Goal: Task Accomplishment & Management: Manage account settings

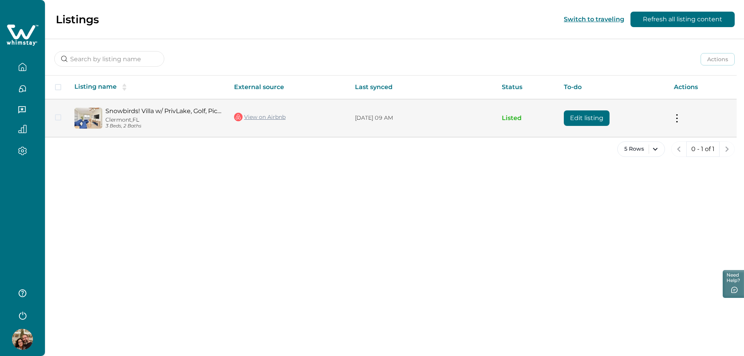
click at [585, 118] on button "Edit listing" at bounding box center [587, 118] width 46 height 16
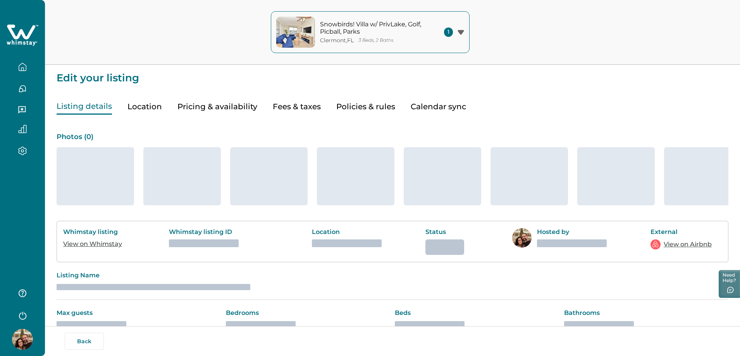
click at [432, 112] on button "Calendar sync" at bounding box center [438, 107] width 55 height 16
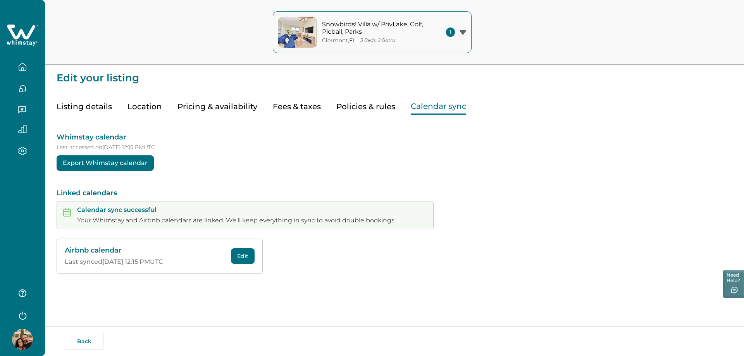
click at [229, 108] on button "Pricing & availability" at bounding box center [218, 107] width 80 height 16
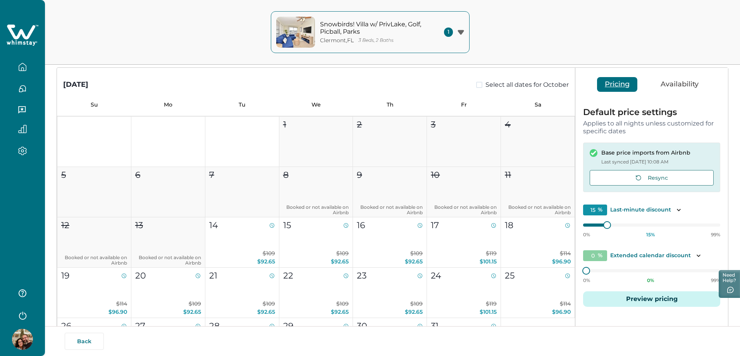
scroll to position [78, 0]
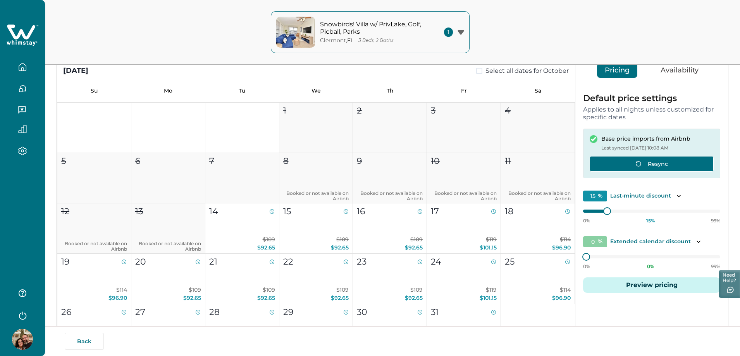
click at [656, 162] on button "Resync" at bounding box center [652, 164] width 124 height 16
click at [613, 107] on p "Applies to all nights unless customized for specific dates" at bounding box center [651, 113] width 137 height 15
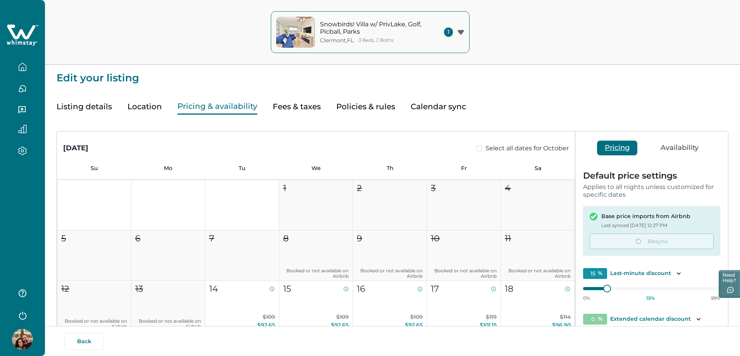
scroll to position [39, 0]
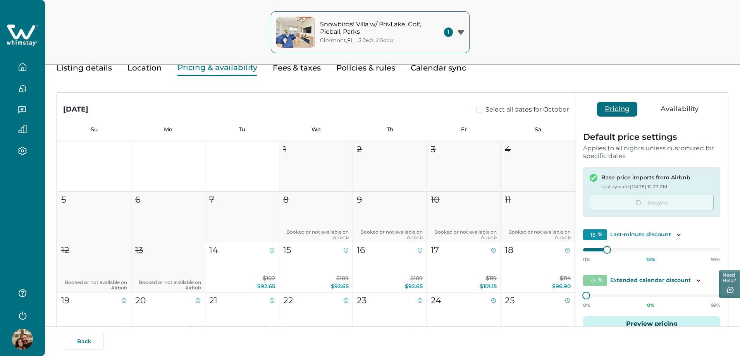
click at [712, 147] on p "Applies to all nights unless customized for specific dates" at bounding box center [651, 152] width 137 height 15
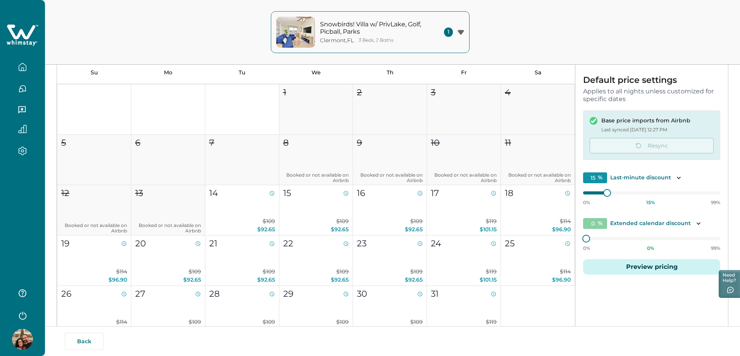
scroll to position [116, 0]
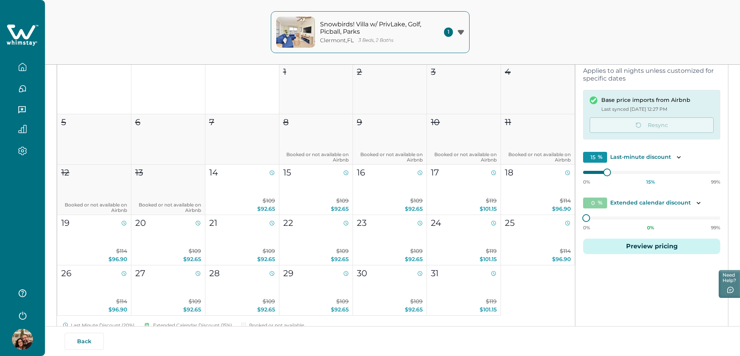
click at [635, 287] on div "Pricing Availability Default price settings Applies to all nights unless custom…" at bounding box center [652, 175] width 153 height 321
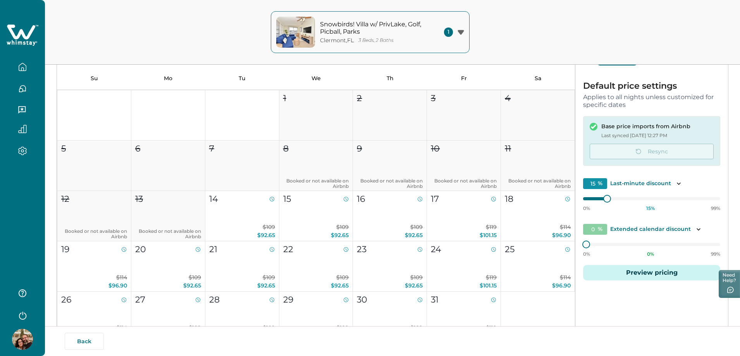
scroll to position [78, 0]
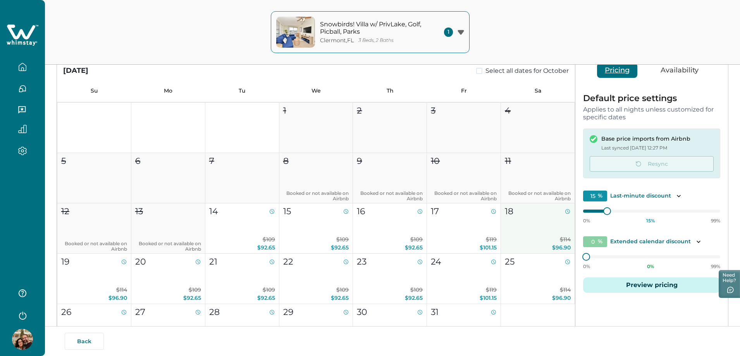
click at [540, 234] on button "18 $114 $96.90" at bounding box center [538, 228] width 74 height 50
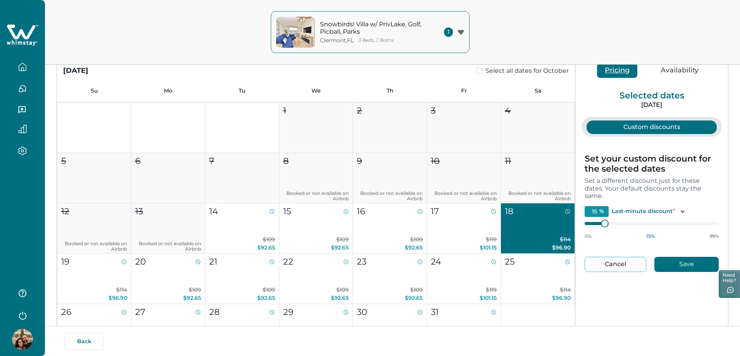
click at [565, 30] on div "Snowbirds! Villa w/ PrivLake, Golf, Picball, Parks [GEOGRAPHIC_DATA] , [GEOGRAP…" at bounding box center [370, 32] width 740 height 65
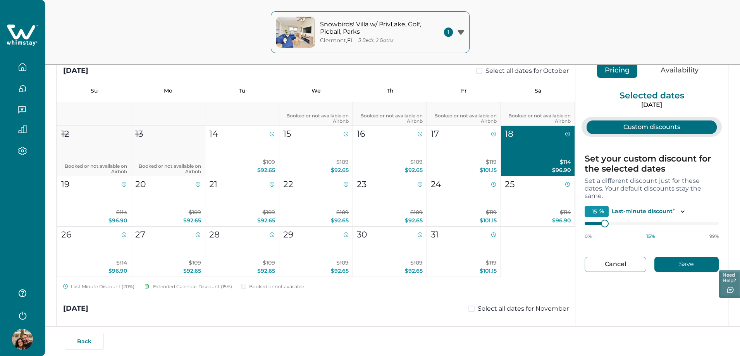
click at [533, 152] on button "18 $114 $96.90" at bounding box center [538, 151] width 74 height 50
type input "0"
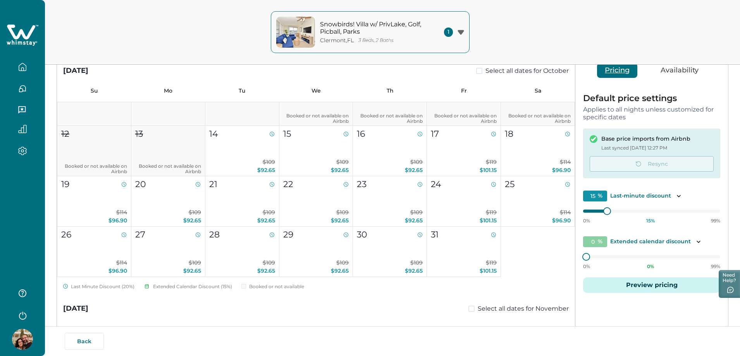
click at [688, 103] on div "Default price settings Applies to all nights unless customized for specific dat…" at bounding box center [651, 107] width 137 height 27
click at [659, 305] on div "Default price settings Applies to all nights unless customized for specific dat…" at bounding box center [652, 198] width 153 height 224
click at [21, 68] on icon "button" at bounding box center [22, 67] width 9 height 9
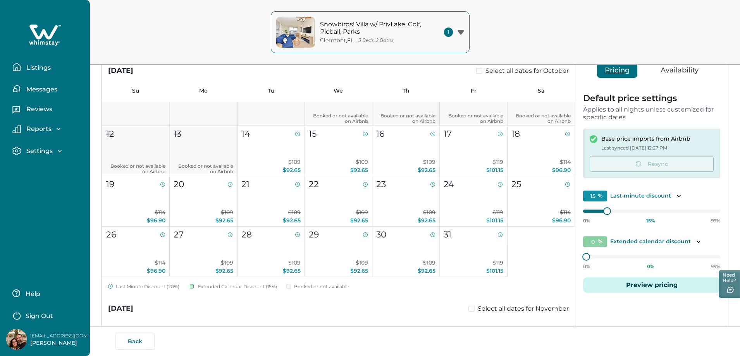
click at [40, 90] on p "Messages" at bounding box center [40, 90] width 33 height 8
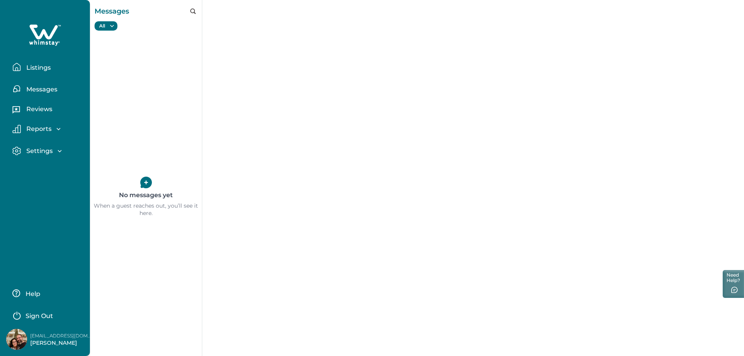
click at [40, 68] on p "Listings" at bounding box center [37, 68] width 27 height 8
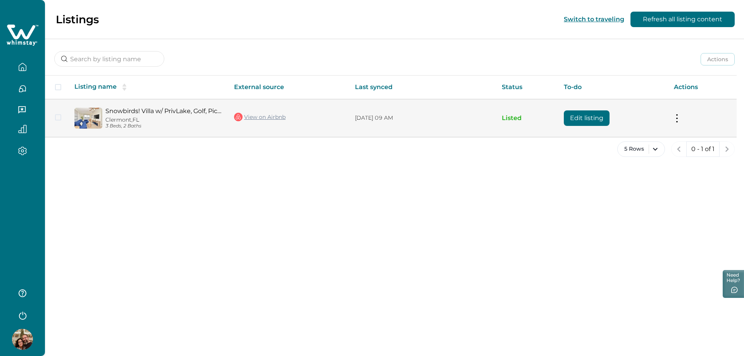
click at [210, 114] on link "Snowbirds! Villa w/ PrivLake, Golf, Picball, Parks" at bounding box center [163, 110] width 116 height 7
click at [591, 116] on button "Edit listing" at bounding box center [587, 118] width 46 height 16
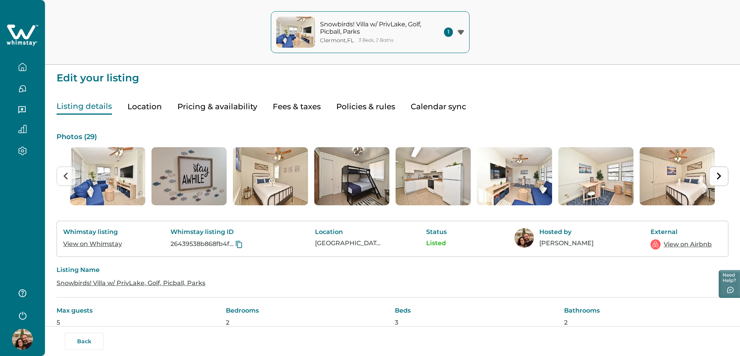
click at [234, 108] on button "Pricing & availability" at bounding box center [218, 107] width 80 height 16
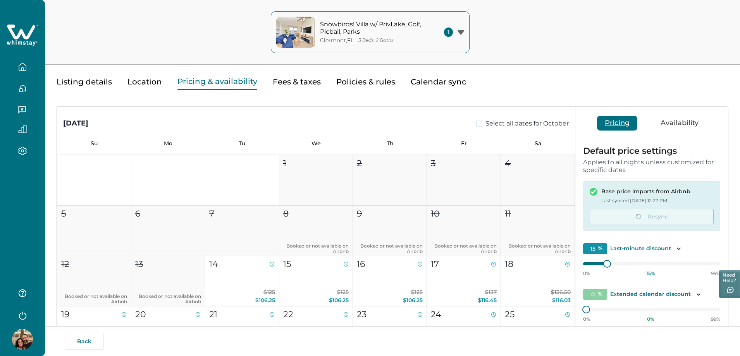
scroll to position [39, 0]
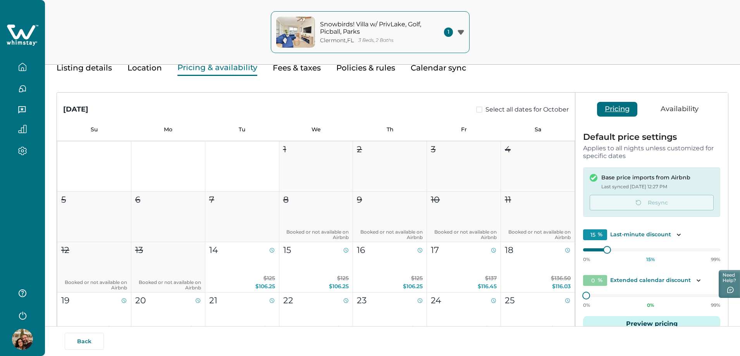
click at [662, 155] on p "Applies to all nights unless customized for specific dates" at bounding box center [651, 152] width 137 height 15
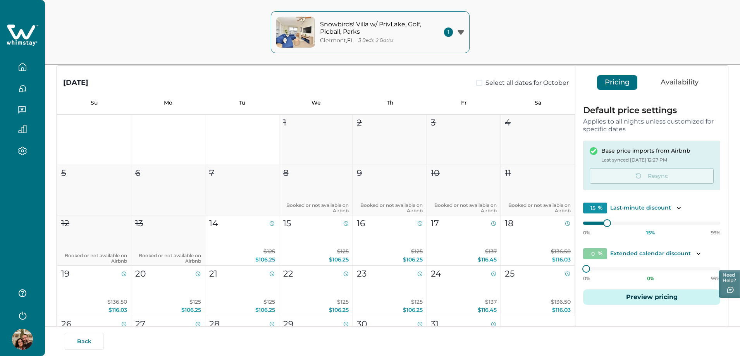
scroll to position [78, 0]
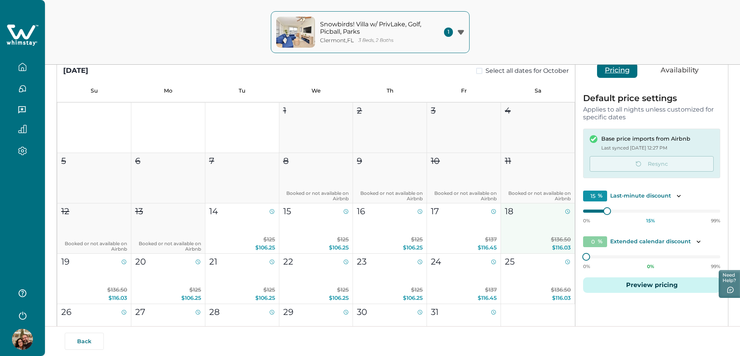
click at [532, 233] on button "18 $136.50 $116.03" at bounding box center [538, 228] width 74 height 50
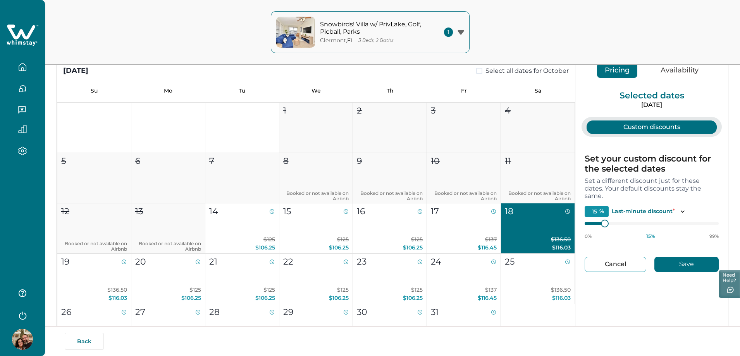
click at [541, 235] on button "18 $136.50 $116.03" at bounding box center [538, 228] width 74 height 50
type input "0"
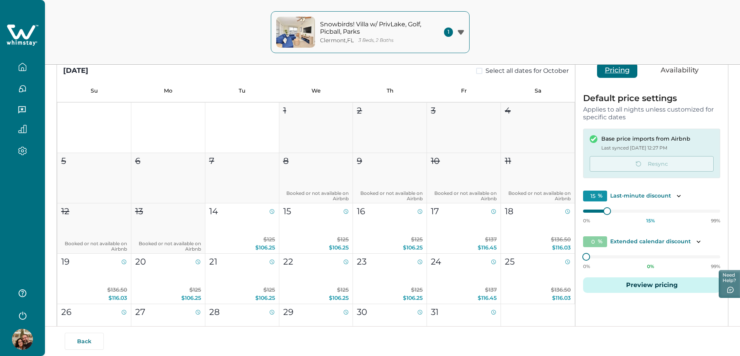
click at [21, 83] on button "button" at bounding box center [22, 89] width 33 height 16
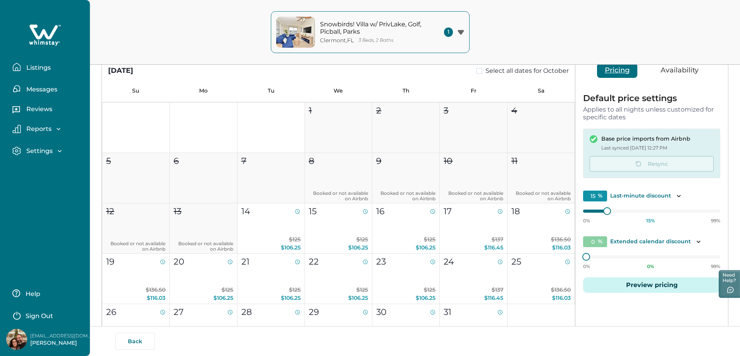
click at [41, 68] on p "Listings" at bounding box center [37, 68] width 27 height 8
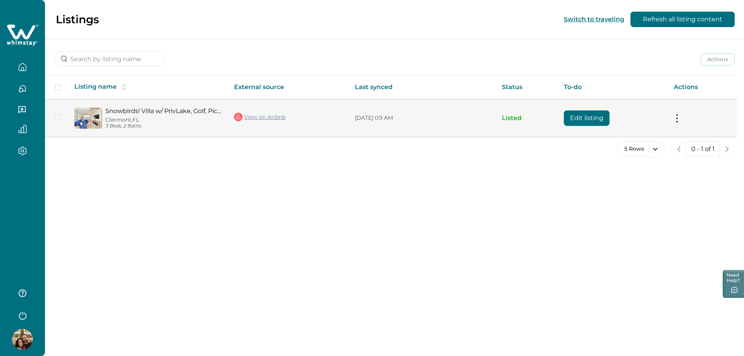
click at [238, 115] on tr "Snowbirds! Villa w/ PrivLake, Golf, Picball, [GEOGRAPHIC_DATA], [GEOGRAPHIC_DAT…" at bounding box center [391, 118] width 692 height 38
click at [192, 117] on div "Snowbirds! Villa w/ PrivLake, Golf, Picball, [GEOGRAPHIC_DATA], [GEOGRAPHIC_DAT…" at bounding box center [161, 118] width 119 height 22
click at [592, 114] on button "Edit listing" at bounding box center [587, 118] width 46 height 16
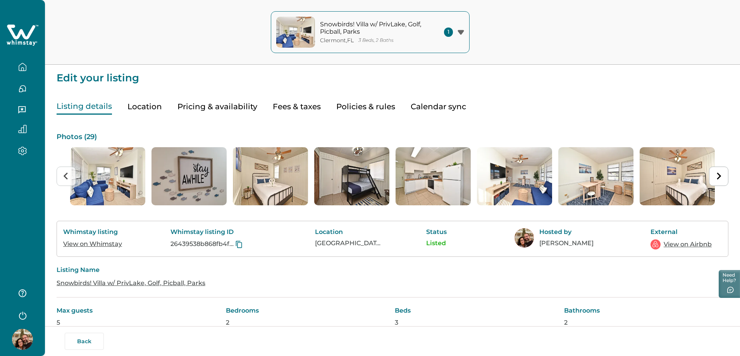
click at [225, 101] on button "Pricing & availability" at bounding box center [218, 107] width 80 height 16
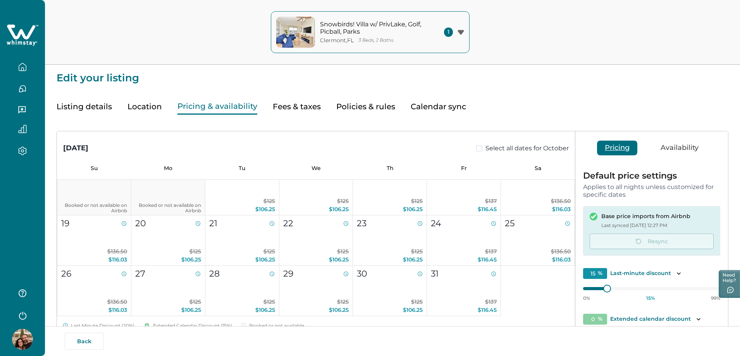
scroll to position [78, 0]
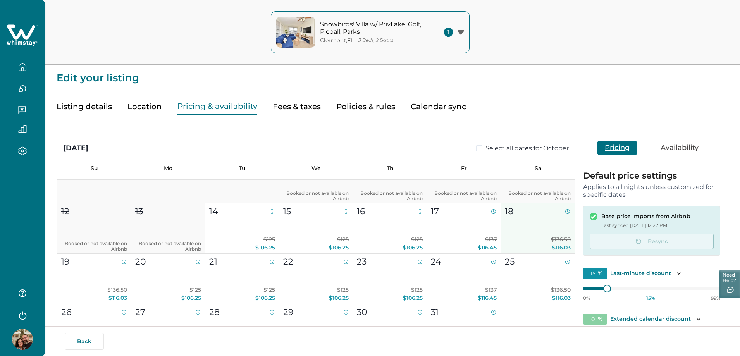
click at [533, 227] on button "18 $136.50 $116.03" at bounding box center [538, 228] width 74 height 50
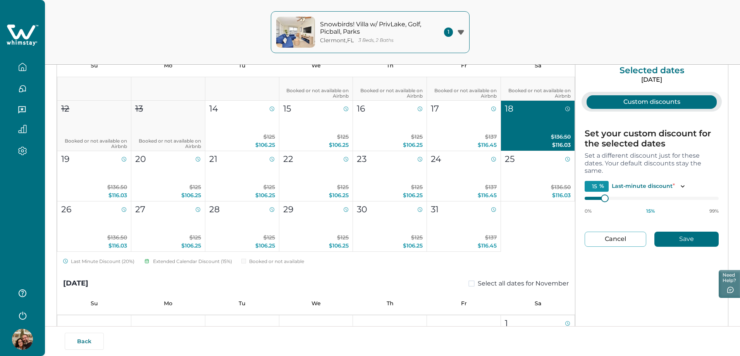
scroll to position [116, 0]
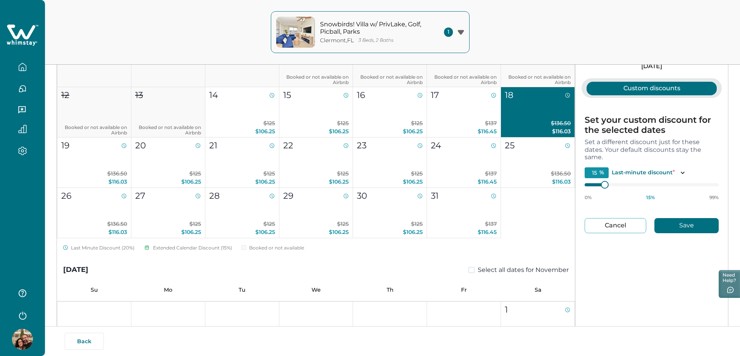
click at [618, 226] on button "Cancel" at bounding box center [616, 225] width 62 height 15
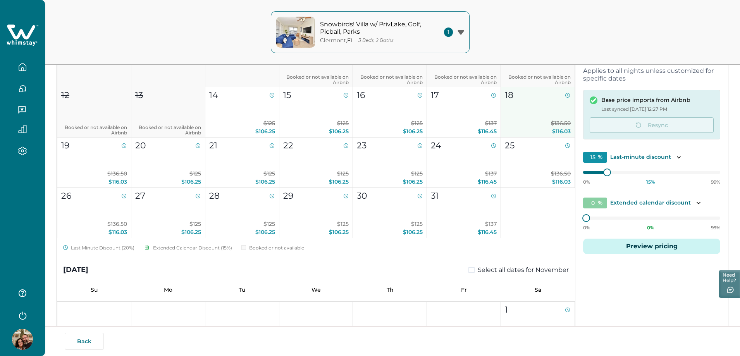
click at [525, 107] on button "18 $136.50 $116.03" at bounding box center [538, 112] width 74 height 50
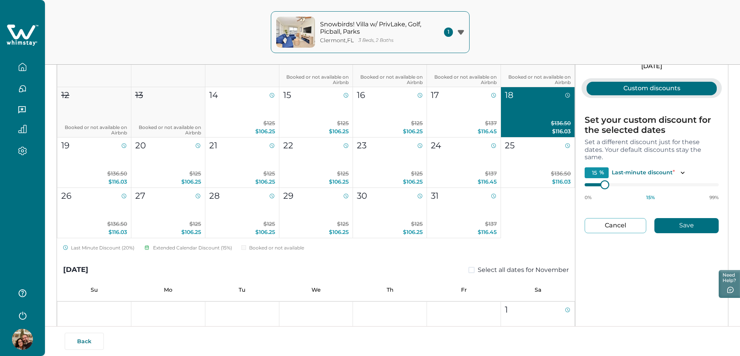
click at [586, 186] on div at bounding box center [652, 185] width 134 height 6
click at [619, 228] on button "Cancel" at bounding box center [616, 225] width 62 height 15
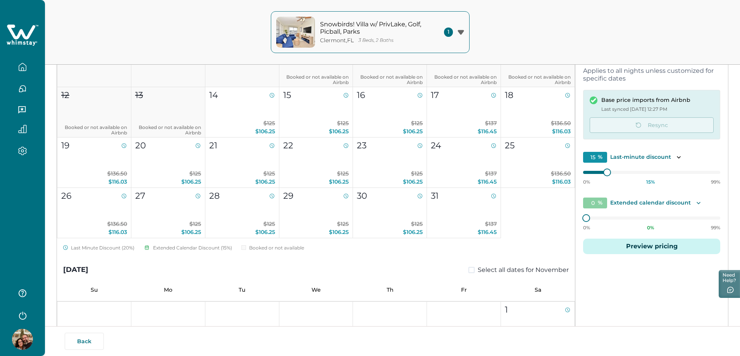
click at [695, 202] on icon "Toggle description" at bounding box center [699, 203] width 8 height 8
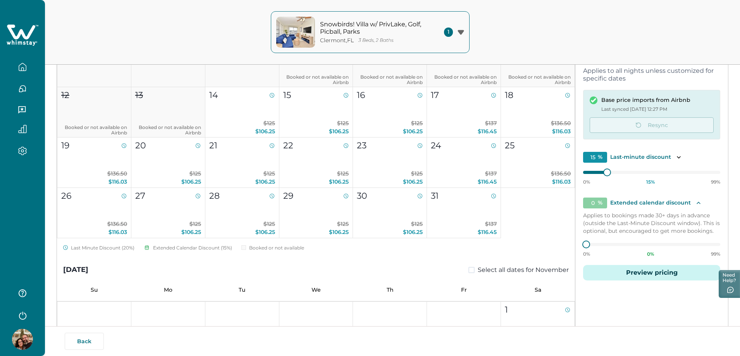
click at [654, 295] on div "Default price settings Applies to all nights unless customized for specific dat…" at bounding box center [652, 173] width 153 height 250
click at [652, 203] on p "Extended calendar discount" at bounding box center [650, 203] width 81 height 8
click at [697, 203] on icon "Toggle description" at bounding box center [699, 203] width 4 height 2
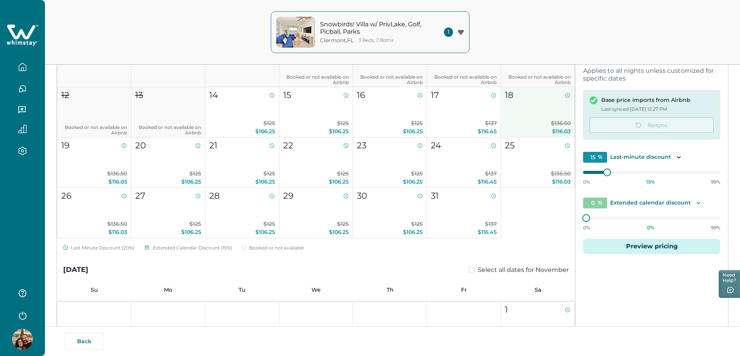
click at [531, 113] on button "18 $136.50 $116.03" at bounding box center [538, 112] width 74 height 50
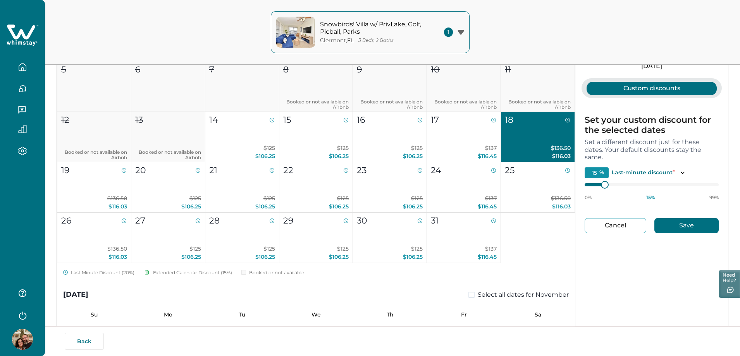
scroll to position [39, 0]
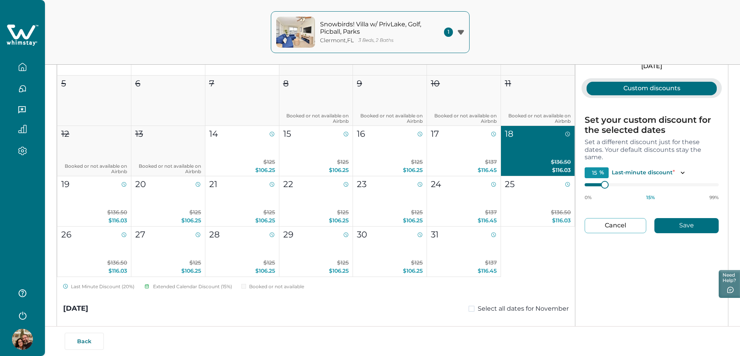
click at [609, 283] on div "Selected dates [DATE] Custom discounts Set your custom discount for the selecte…" at bounding box center [652, 175] width 153 height 321
click at [541, 162] on p "$136.50 $116.03" at bounding box center [538, 166] width 66 height 16
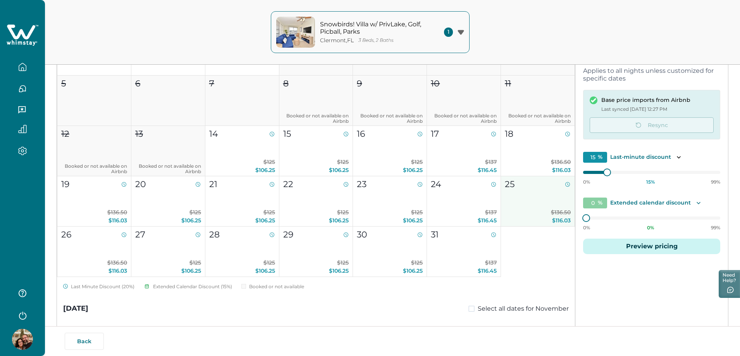
click at [533, 205] on button "25 $136.50 $116.03" at bounding box center [538, 201] width 74 height 50
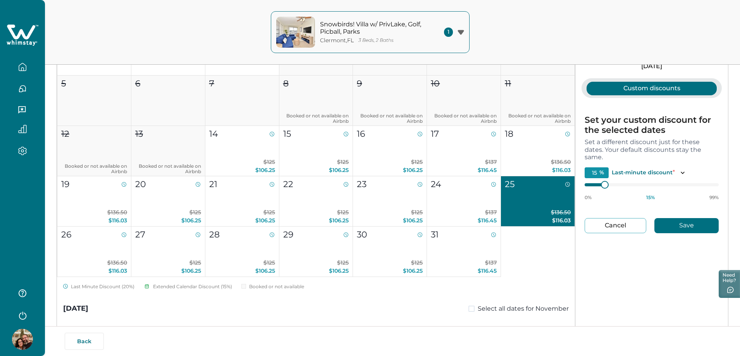
click at [533, 203] on button "25 $136.50 $116.03" at bounding box center [538, 201] width 74 height 50
type input "0"
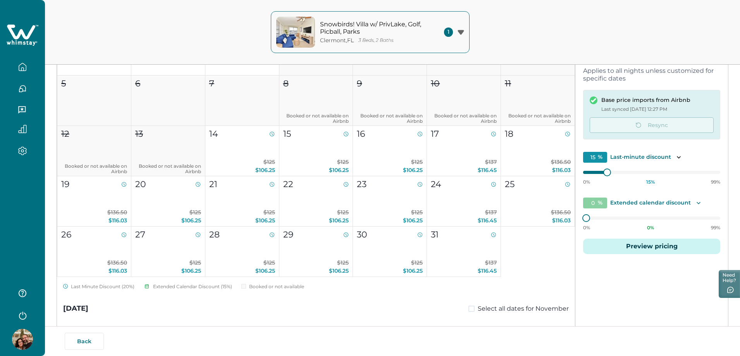
click at [625, 307] on div "Pricing Availability Default price settings Applies to all nights unless custom…" at bounding box center [652, 175] width 153 height 321
click at [531, 150] on button "18 $136.50 $116.03" at bounding box center [538, 151] width 74 height 50
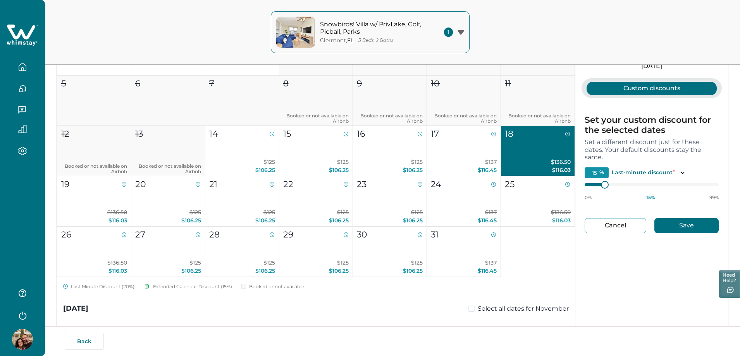
click at [660, 92] on button "Custom discounts" at bounding box center [652, 89] width 130 height 14
click at [631, 227] on button "Cancel" at bounding box center [616, 225] width 62 height 15
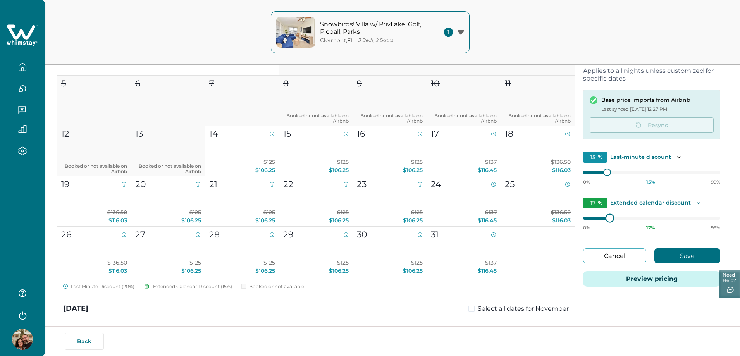
click at [607, 219] on div at bounding box center [610, 218] width 7 height 7
click at [565, 221] on div "[DATE] Select all dates for October Su Mo Tu We Th Fr Sa 1 2 3 4 5 6 7 8 Booked…" at bounding box center [392, 175] width 671 height 321
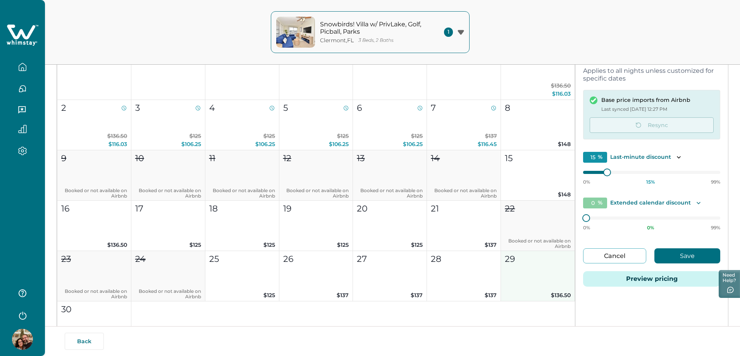
scroll to position [349, 0]
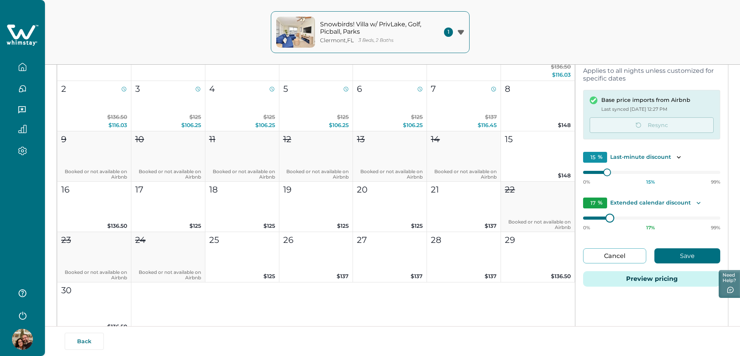
click at [607, 216] on div at bounding box center [610, 218] width 7 height 7
click at [572, 218] on div "[DATE] Select all dates for October Su Mo Tu We Th Fr Sa 1 2 3 4 5 6 7 8 Booked…" at bounding box center [392, 175] width 671 height 321
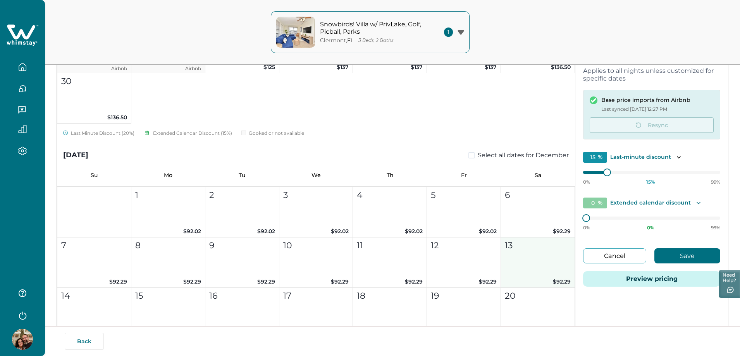
scroll to position [581, 0]
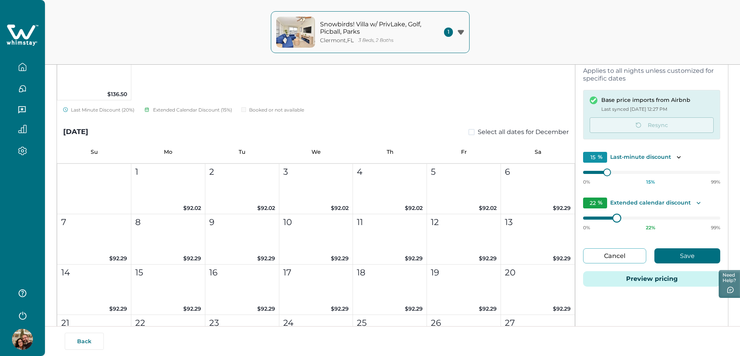
click at [614, 220] on div at bounding box center [616, 218] width 7 height 7
type input "0"
click at [568, 221] on div "[DATE] Select all dates for October Su Mo Tu We Th Fr Sa 1 2 3 4 5 6 7 8 Booked…" at bounding box center [392, 175] width 671 height 321
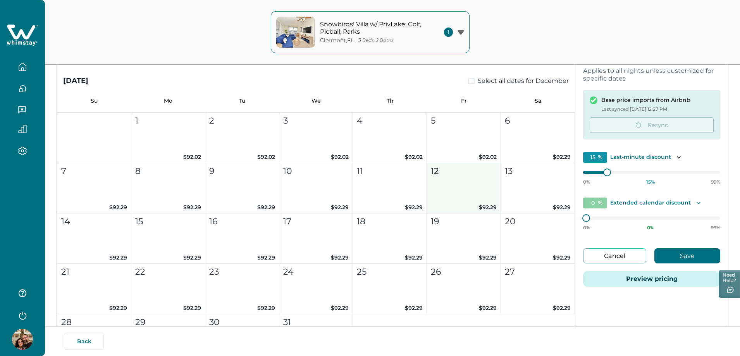
scroll to position [620, 0]
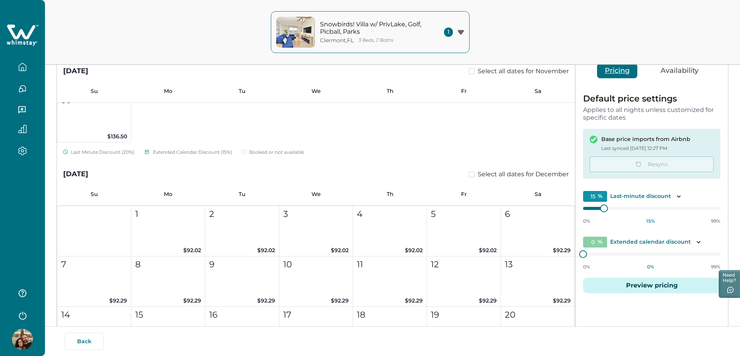
scroll to position [581, 0]
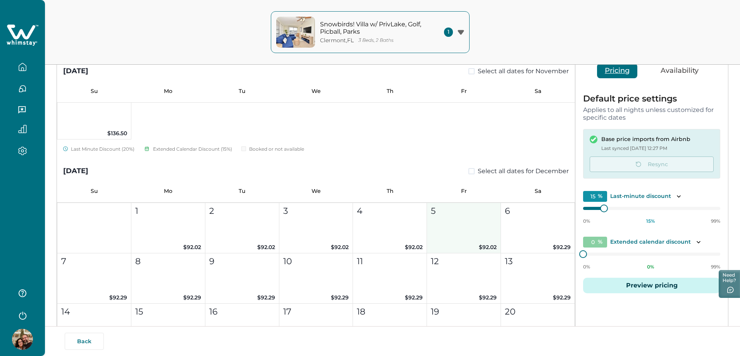
click at [469, 234] on button "5 $92.02" at bounding box center [464, 228] width 74 height 50
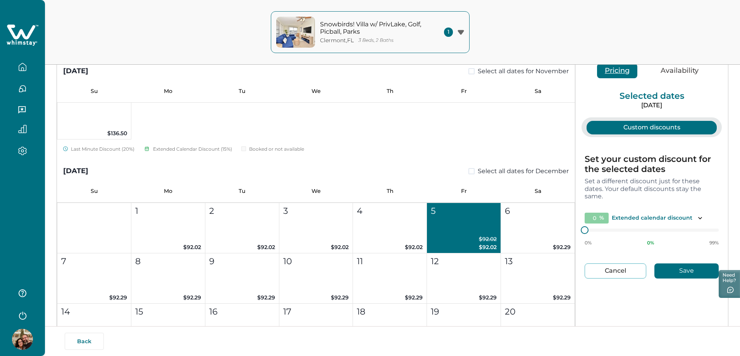
click at [627, 274] on button "Cancel" at bounding box center [616, 271] width 62 height 15
type input "15"
type input "0"
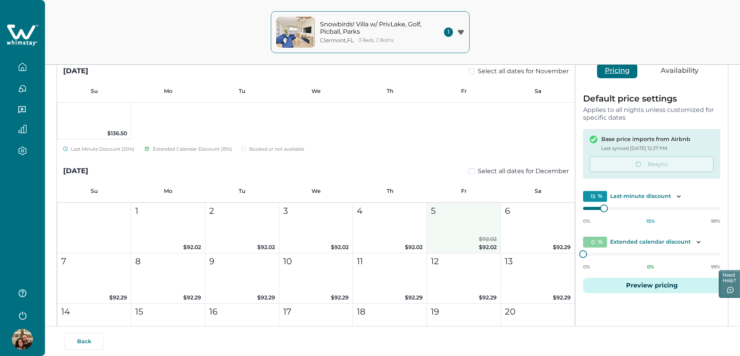
click at [459, 235] on button "5 $92.02 $92.02" at bounding box center [464, 228] width 74 height 50
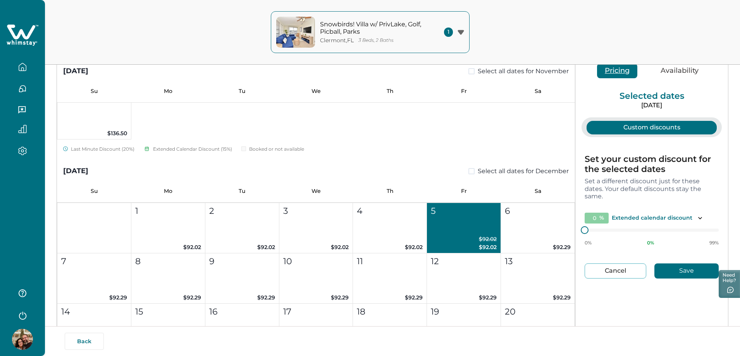
click at [619, 270] on button "Cancel" at bounding box center [616, 271] width 62 height 15
type input "15"
type input "0"
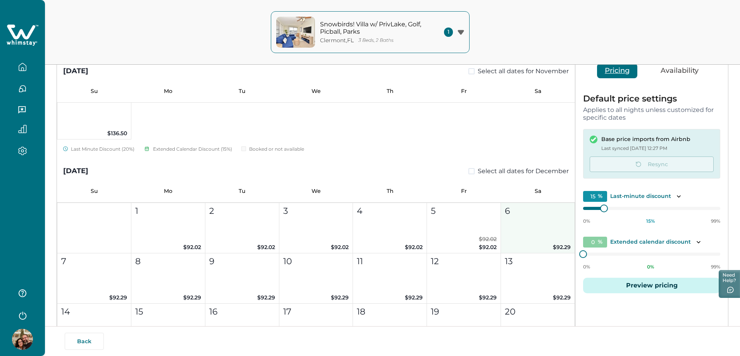
click at [538, 240] on button "6 $92.29" at bounding box center [538, 228] width 74 height 50
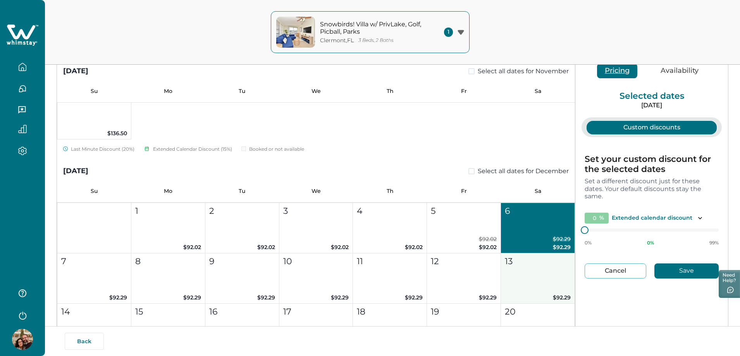
click at [540, 276] on button "13 $92.29" at bounding box center [538, 278] width 74 height 50
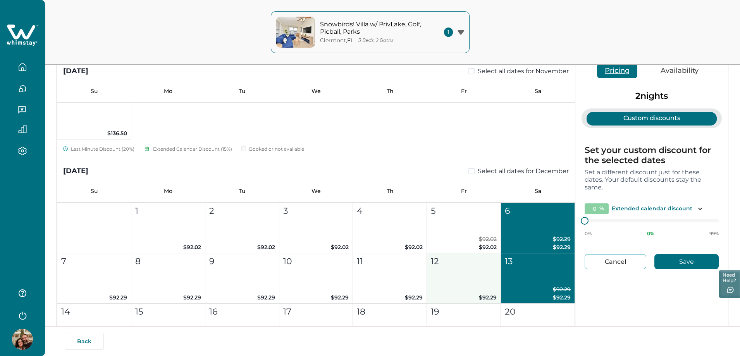
click at [472, 280] on button "12 $92.29" at bounding box center [464, 278] width 74 height 50
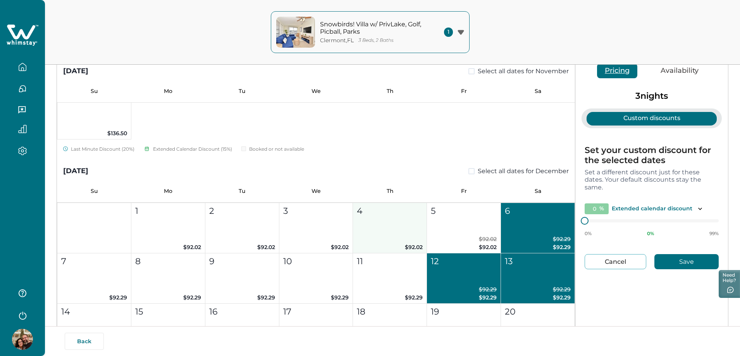
click at [389, 231] on button "4 $92.02" at bounding box center [390, 228] width 74 height 50
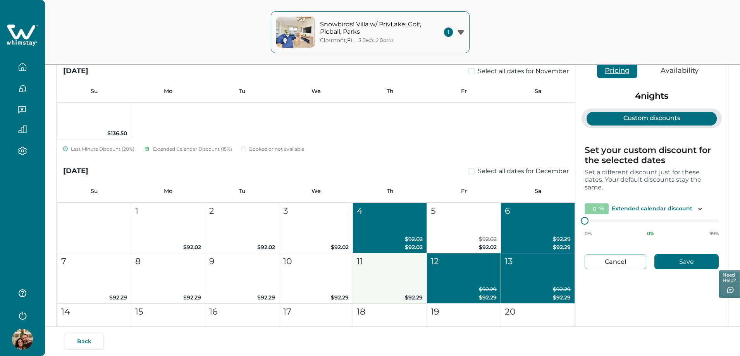
click at [390, 267] on div "11" at bounding box center [389, 261] width 65 height 13
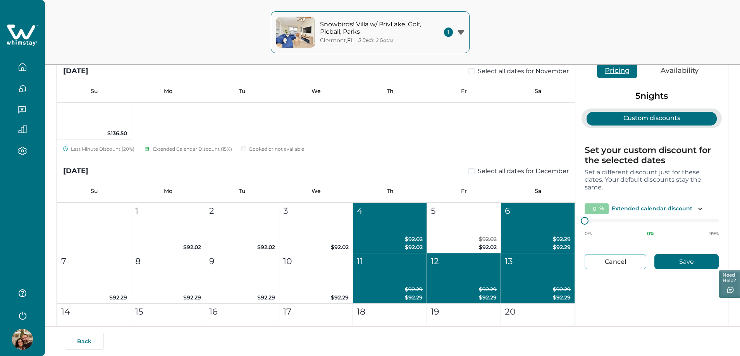
click at [605, 266] on button "Cancel" at bounding box center [616, 261] width 62 height 15
type input "15"
type input "0"
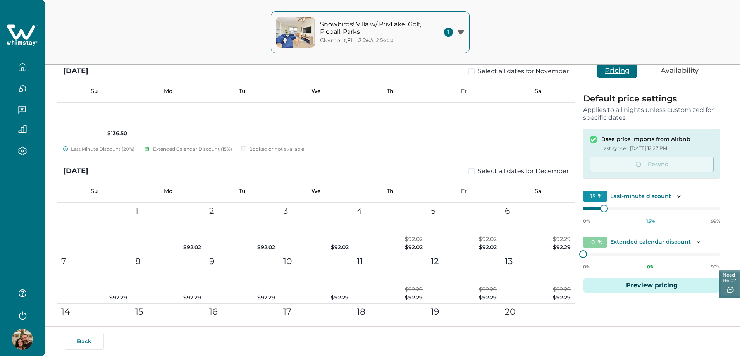
click at [427, 149] on div "Last Minute Discount (20%) Extended Calendar Discount (15%) Booked or not avail…" at bounding box center [316, 150] width 518 height 9
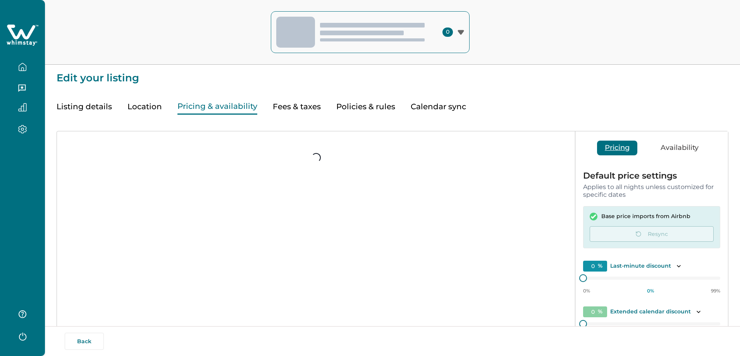
type input "15"
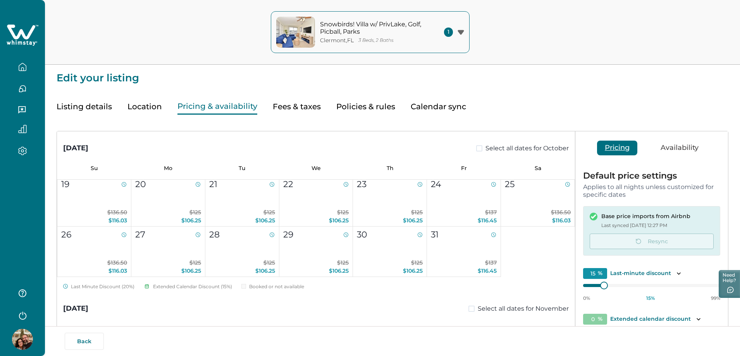
scroll to position [194, 0]
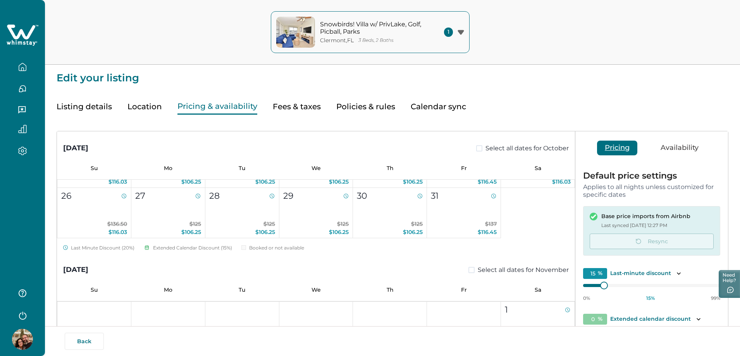
click at [111, 247] on div "Last Minute Discount (20%)" at bounding box center [98, 248] width 71 height 7
click at [215, 248] on div "Extended Calendar Discount (15%)" at bounding box center [188, 248] width 88 height 7
click at [519, 96] on div "Listing details Location Pricing & availability Fees & taxes Policies & rules C…" at bounding box center [393, 98] width 672 height 31
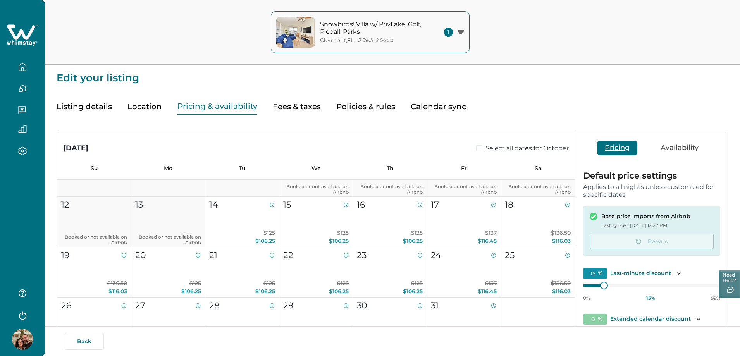
scroll to position [116, 0]
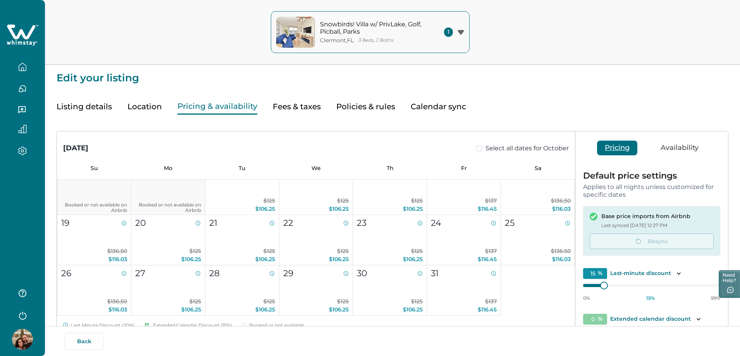
click at [99, 109] on button "Listing details" at bounding box center [84, 107] width 55 height 16
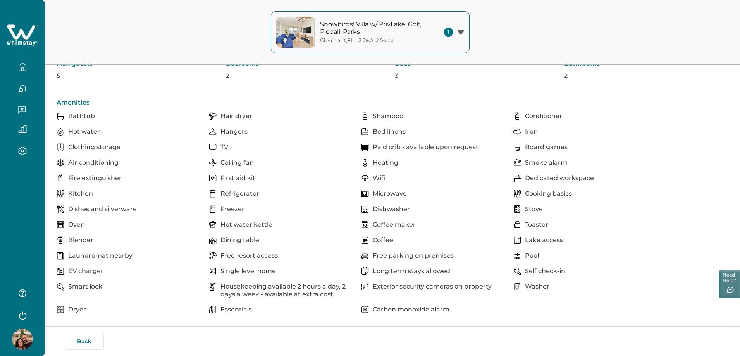
scroll to position [194, 0]
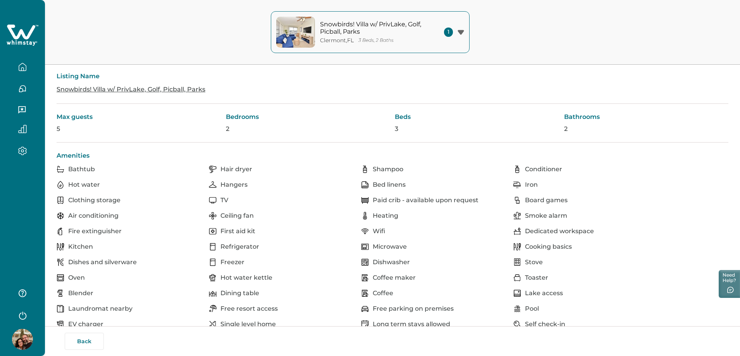
click at [26, 149] on icon "button" at bounding box center [23, 151] width 8 height 8
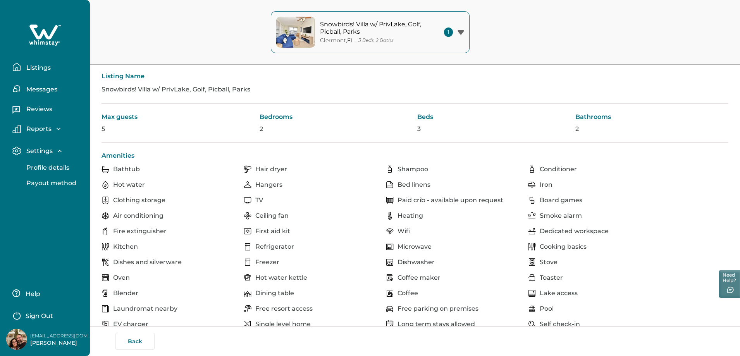
click at [52, 166] on p "Profile details" at bounding box center [46, 168] width 45 height 8
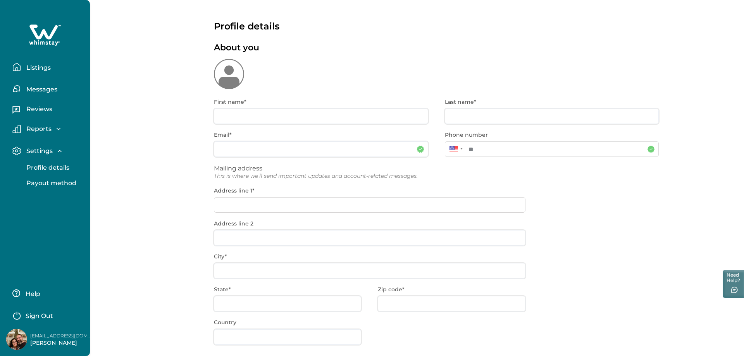
type input "Alberto"
type input "Pulles"
type input "[EMAIL_ADDRESS][DOMAIN_NAME]"
type input "735 Annabell Rdg Rd"
type input "Minneola"
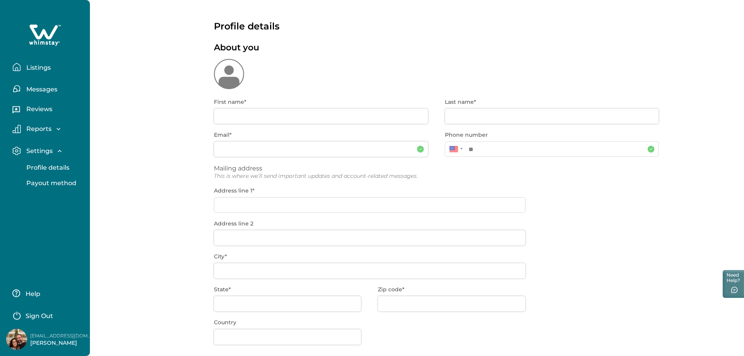
type input "FL"
type input "34715"
type input "USA"
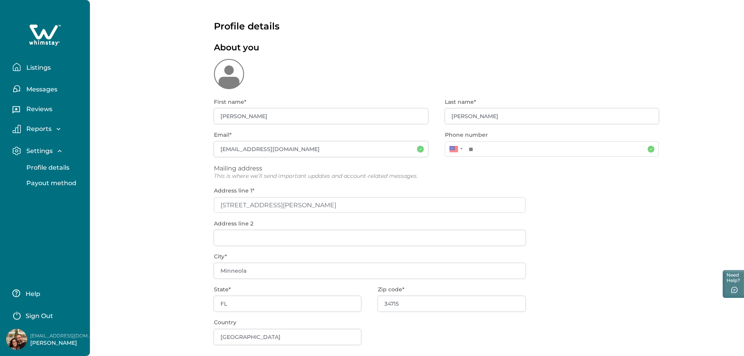
type input "**********"
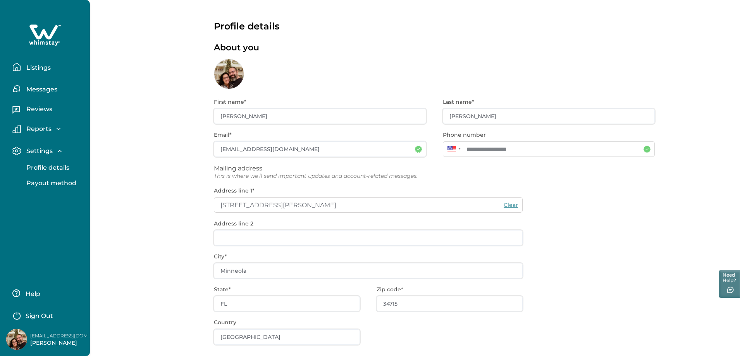
click at [40, 151] on p "Settings" at bounding box center [38, 151] width 29 height 8
click at [35, 70] on p "Listings" at bounding box center [37, 68] width 27 height 8
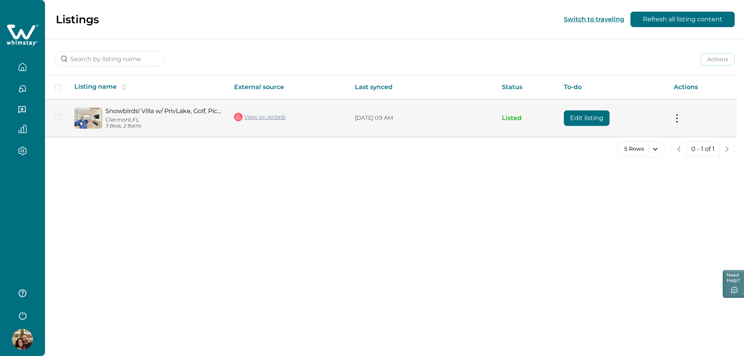
click at [203, 108] on link "Snowbirds! Villa w/ PrivLake, Golf, Picball, Parks" at bounding box center [163, 110] width 116 height 7
click at [586, 121] on button "Edit listing" at bounding box center [587, 118] width 46 height 16
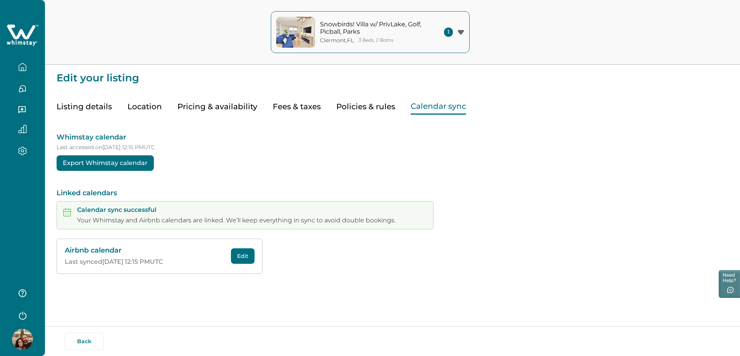
click at [436, 106] on button "Calendar sync" at bounding box center [438, 107] width 55 height 16
click at [220, 103] on button "Pricing & availability" at bounding box center [218, 107] width 80 height 16
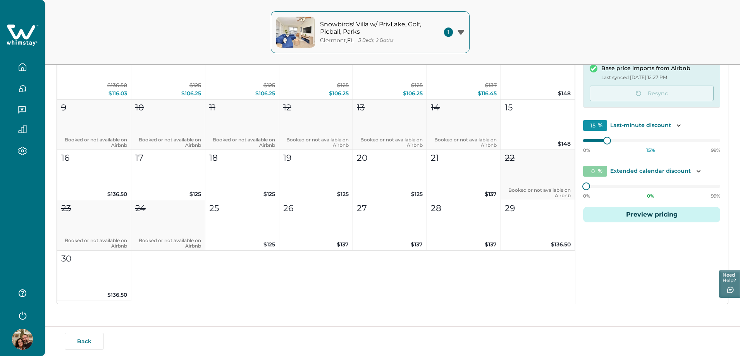
scroll to position [149, 0]
click at [646, 213] on button "Preview pricing" at bounding box center [651, 214] width 137 height 16
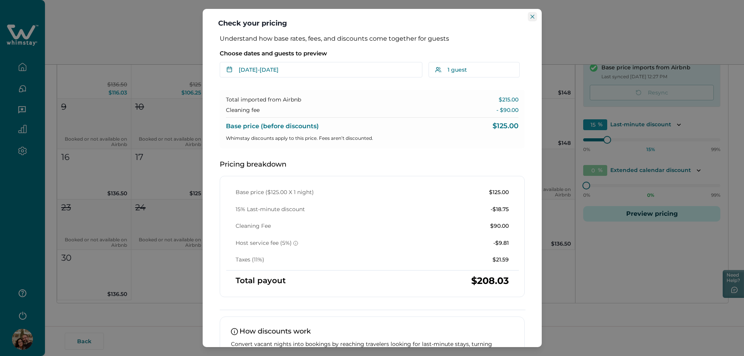
click at [532, 16] on icon "Close" at bounding box center [533, 17] width 4 height 4
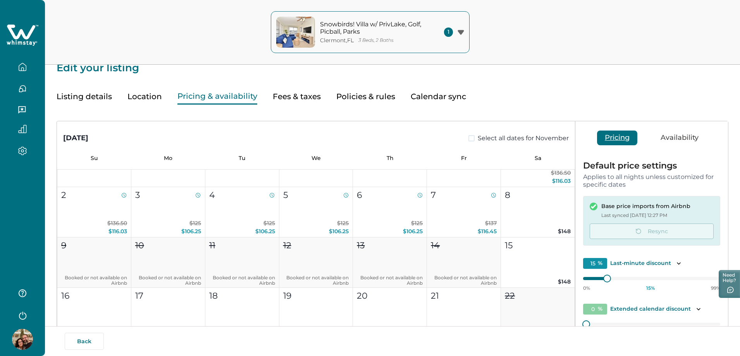
scroll to position [0, 0]
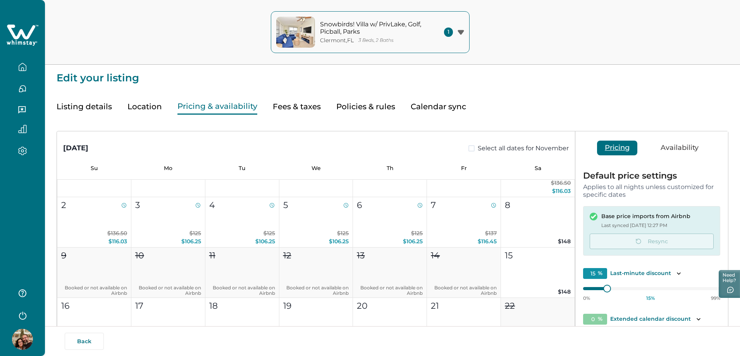
click at [301, 106] on button "Fees & taxes" at bounding box center [297, 107] width 48 height 16
type input "10"
type input "11"
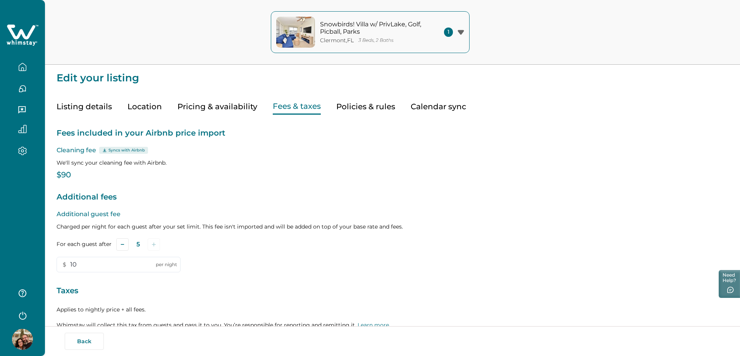
click at [205, 108] on button "Pricing & availability" at bounding box center [218, 107] width 80 height 16
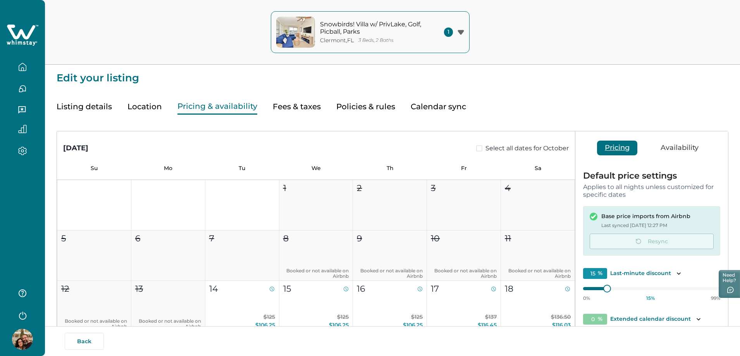
click at [398, 148] on div "October 2025 Select all dates for October" at bounding box center [316, 142] width 518 height 22
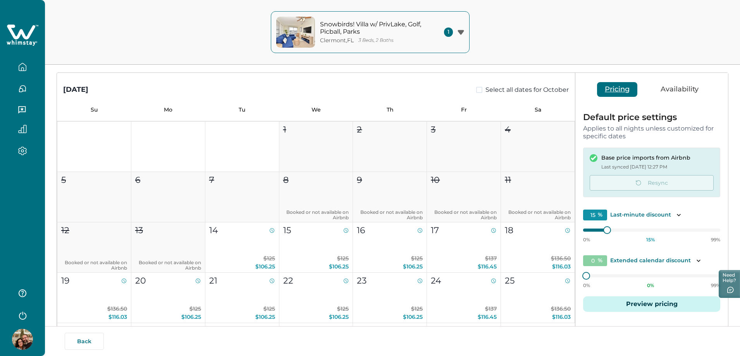
scroll to position [78, 0]
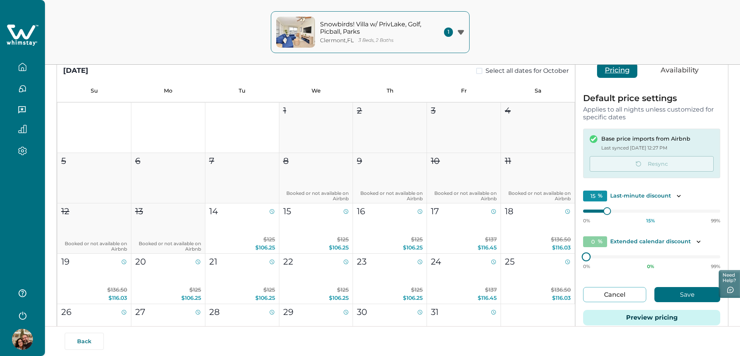
click at [579, 259] on div "Default price settings Applies to all nights unless customized for specific dat…" at bounding box center [652, 214] width 153 height 256
click at [699, 243] on icon "Toggle description" at bounding box center [699, 242] width 8 height 8
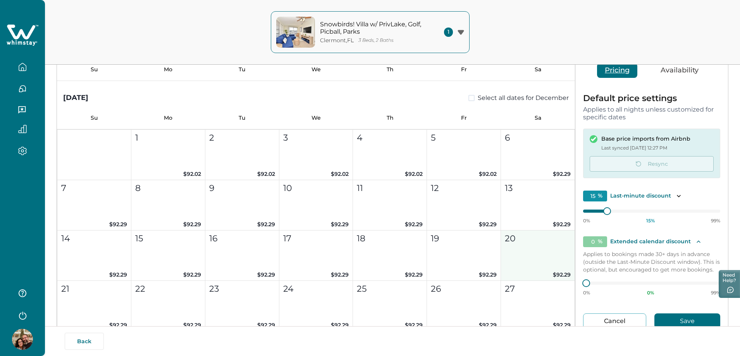
scroll to position [659, 0]
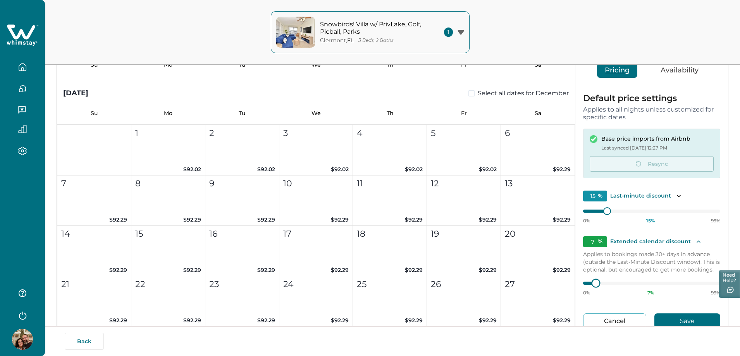
click at [593, 283] on div at bounding box center [596, 283] width 7 height 7
click at [638, 264] on p "Applies to bookings made 30+ days in advance (outside the Last-Minute Discount …" at bounding box center [651, 261] width 137 height 23
click at [680, 319] on button "Save" at bounding box center [688, 321] width 66 height 15
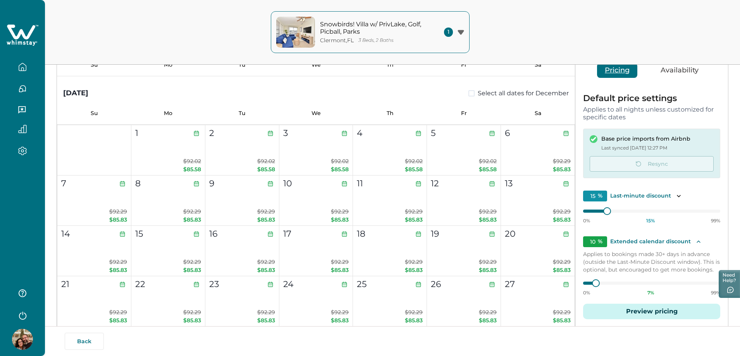
type input "0"
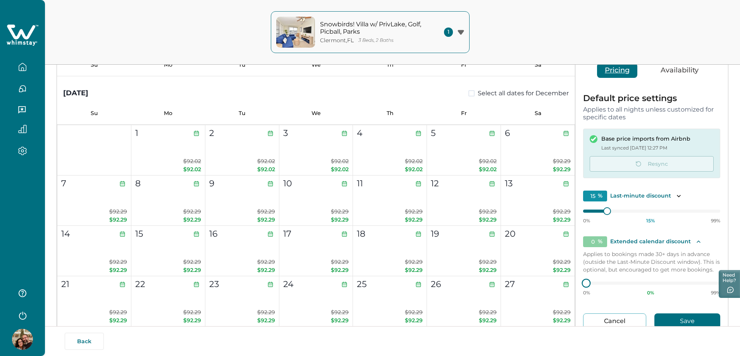
click at [580, 285] on div "Default price settings Applies to all nights unless customized for specific dat…" at bounding box center [652, 227] width 153 height 283
click at [681, 319] on button "Save" at bounding box center [688, 321] width 66 height 15
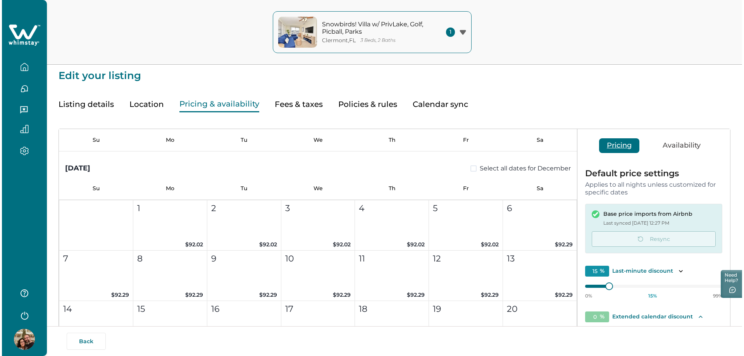
scroll to position [0, 0]
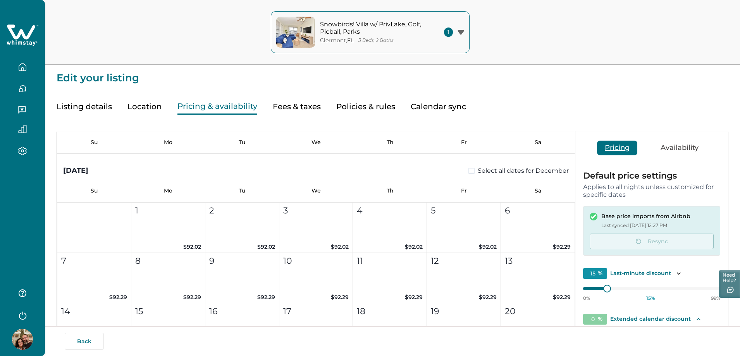
click at [27, 316] on icon "button" at bounding box center [23, 315] width 12 height 12
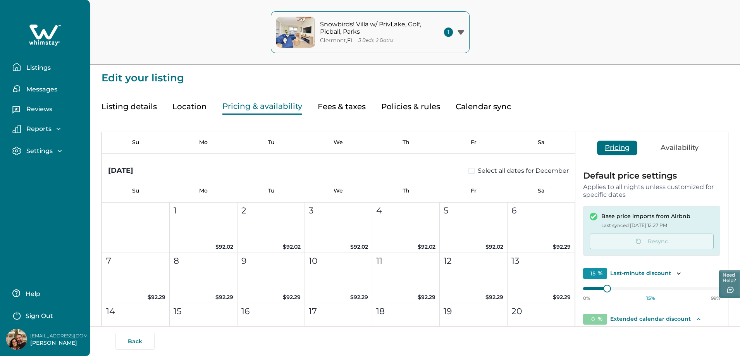
click at [36, 317] on p "Sign Out" at bounding box center [40, 316] width 28 height 8
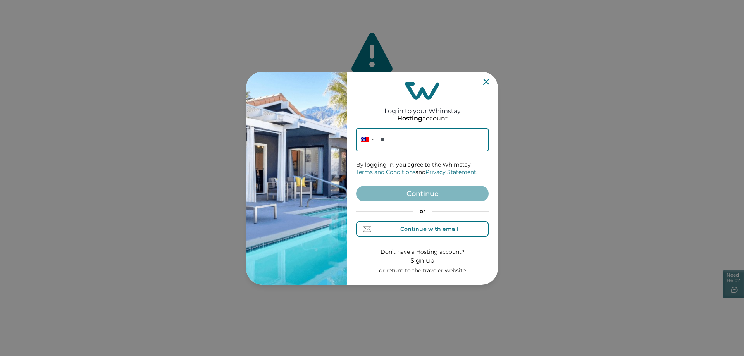
click at [424, 226] on div "Continue with email" at bounding box center [429, 229] width 58 height 6
click at [410, 141] on input at bounding box center [422, 139] width 133 height 23
type input "[EMAIL_ADDRESS][DOMAIN_NAME]"
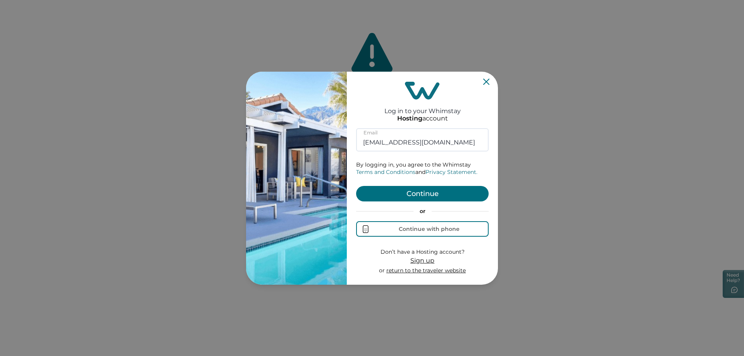
click at [424, 197] on button "Continue" at bounding box center [422, 194] width 133 height 16
